Goal: Answer question/provide support: Answer question/provide support

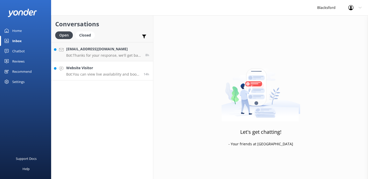
click at [103, 79] on link "Website Visitor Bot: You can view live availability and book your RV online by …" at bounding box center [102, 70] width 102 height 19
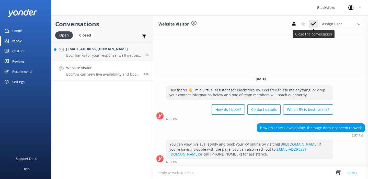
click at [315, 22] on use at bounding box center [313, 24] width 5 height 4
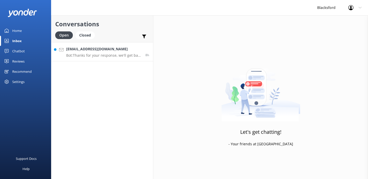
click at [125, 52] on h4 "[EMAIL_ADDRESS][DOMAIN_NAME]" at bounding box center [103, 49] width 75 height 6
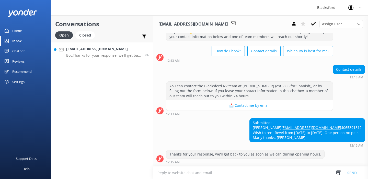
scroll to position [29, 0]
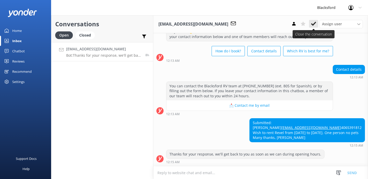
click at [317, 22] on button at bounding box center [313, 24] width 9 height 8
